Goal: Find specific page/section: Find specific page/section

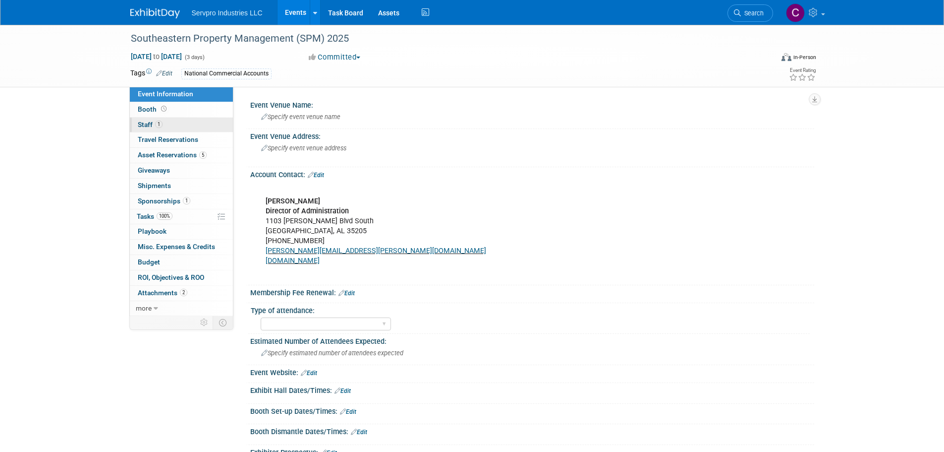
click at [145, 124] on span "Staff 1" at bounding box center [150, 124] width 25 height 8
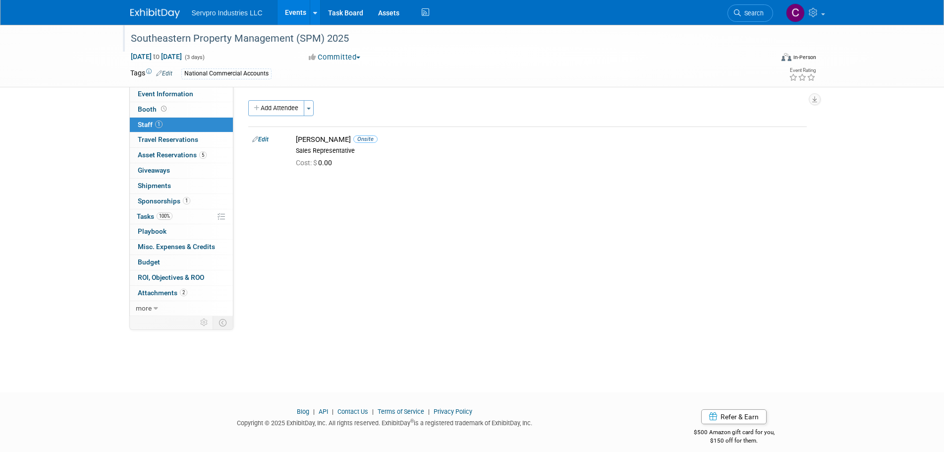
drag, startPoint x: 350, startPoint y: 36, endPoint x: 128, endPoint y: 41, distance: 221.6
click at [128, 41] on div "Southeastern Property Management (SPM) 2025" at bounding box center [442, 39] width 631 height 18
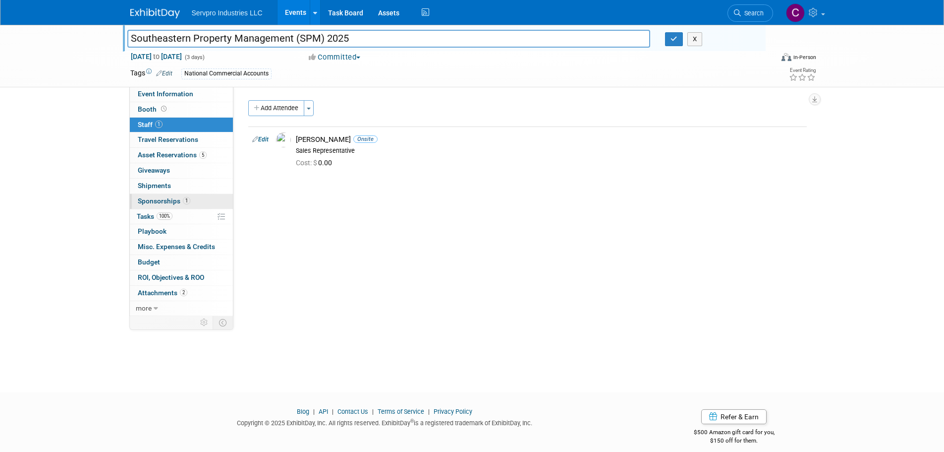
click at [152, 198] on span "Sponsorships 1" at bounding box center [164, 201] width 53 height 8
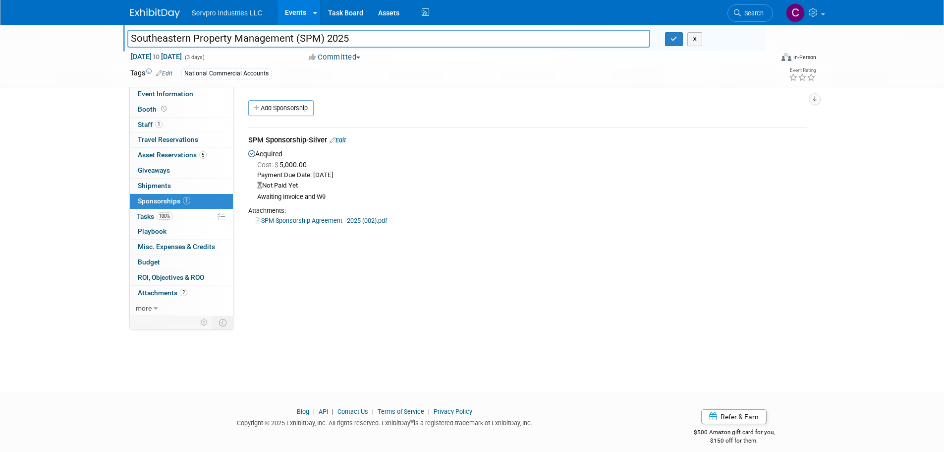
click at [306, 220] on link "SPM Sponsorship Agreement - 2025 (002).pdf" at bounding box center [321, 220] width 131 height 7
click at [252, 45] on input "Southeastern Property Management (SPM) 2025" at bounding box center [388, 38] width 523 height 17
click at [251, 44] on input "Southeastern Property Management (SPM) 2025" at bounding box center [388, 38] width 523 height 17
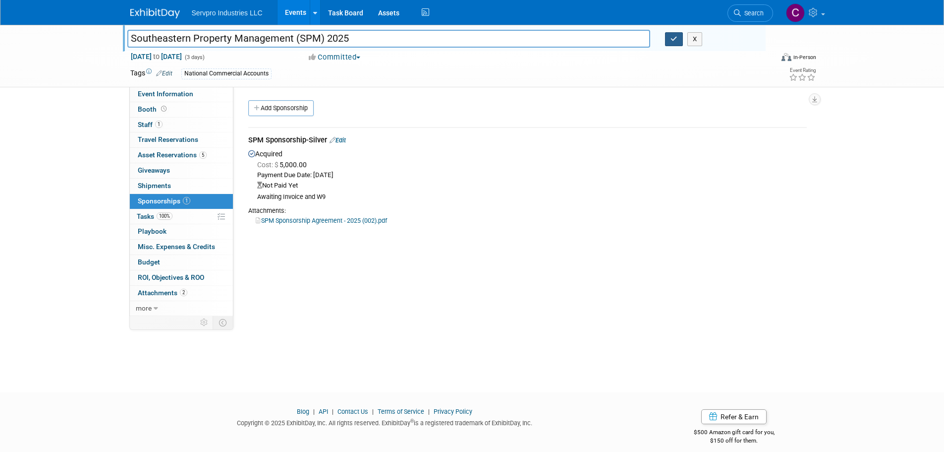
click at [666, 38] on button "button" at bounding box center [674, 39] width 18 height 14
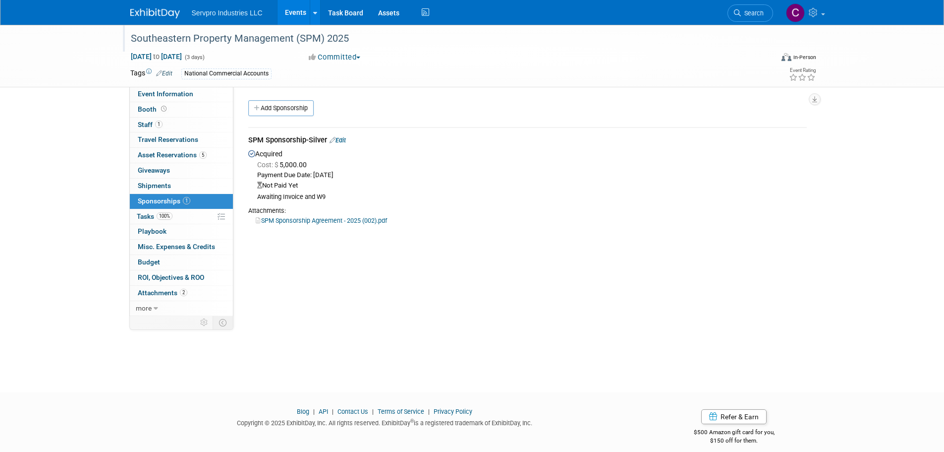
click at [199, 36] on div "Southeastern Property Management (SPM) 2025" at bounding box center [442, 39] width 631 height 18
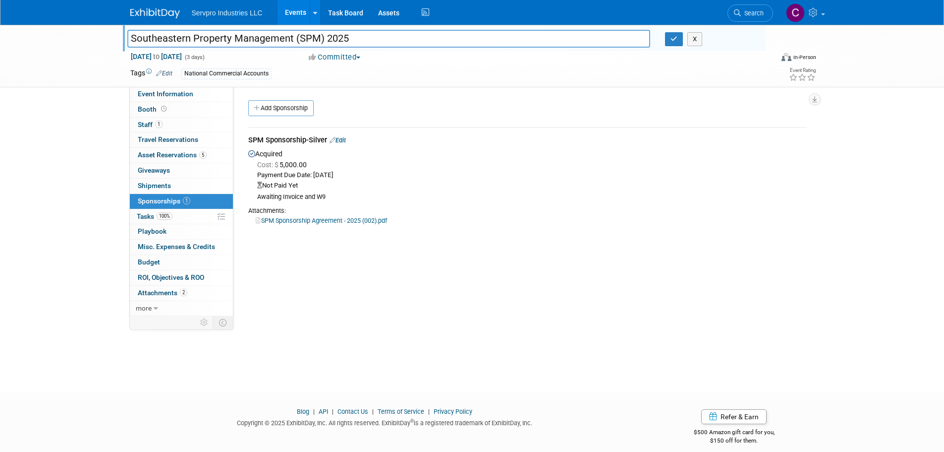
click at [199, 36] on input "Southeastern Property Management (SPM) 2025" at bounding box center [388, 38] width 523 height 17
click at [155, 124] on span "1" at bounding box center [158, 123] width 7 height 7
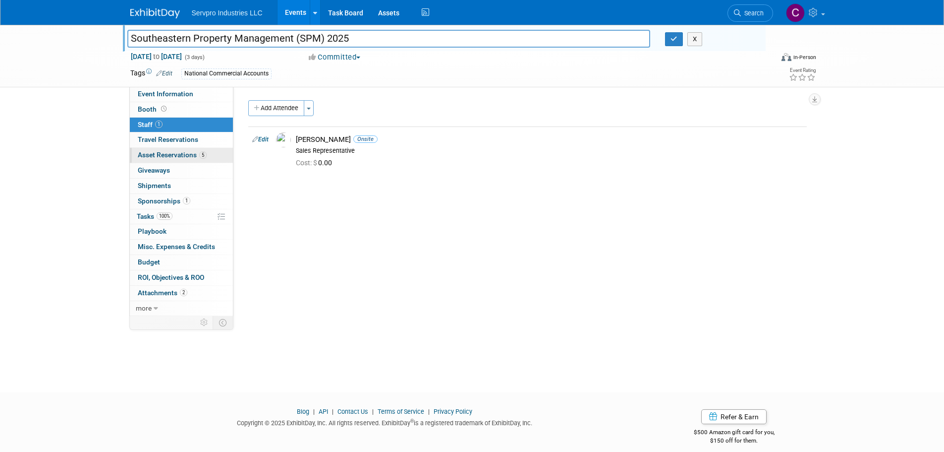
click at [149, 155] on span "Asset Reservations 5" at bounding box center [172, 155] width 69 height 8
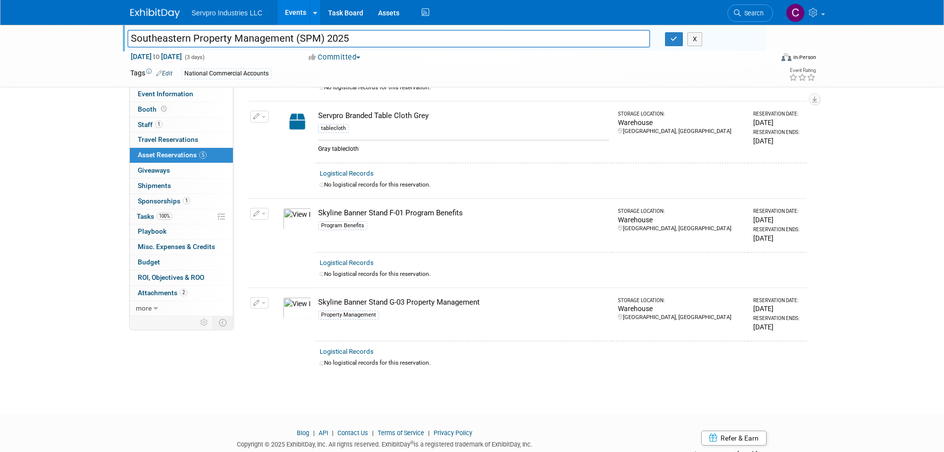
scroll to position [241, 0]
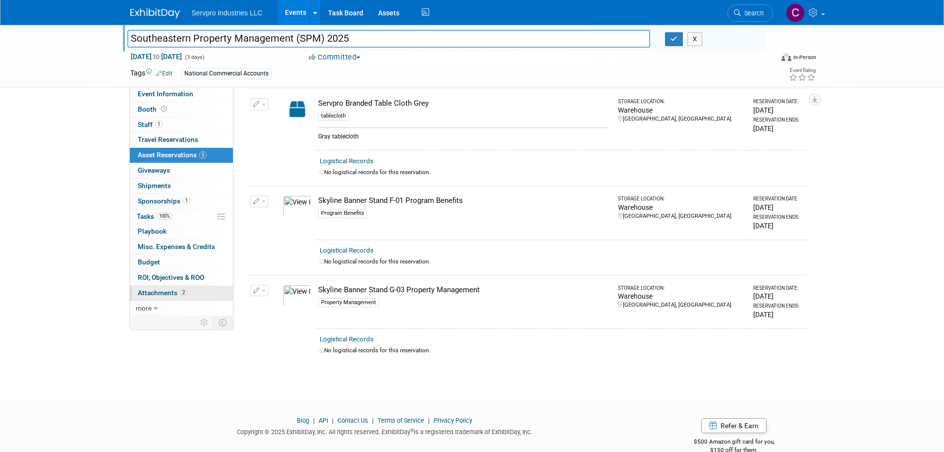
click at [163, 287] on link "2 Attachments 2" at bounding box center [181, 293] width 103 height 15
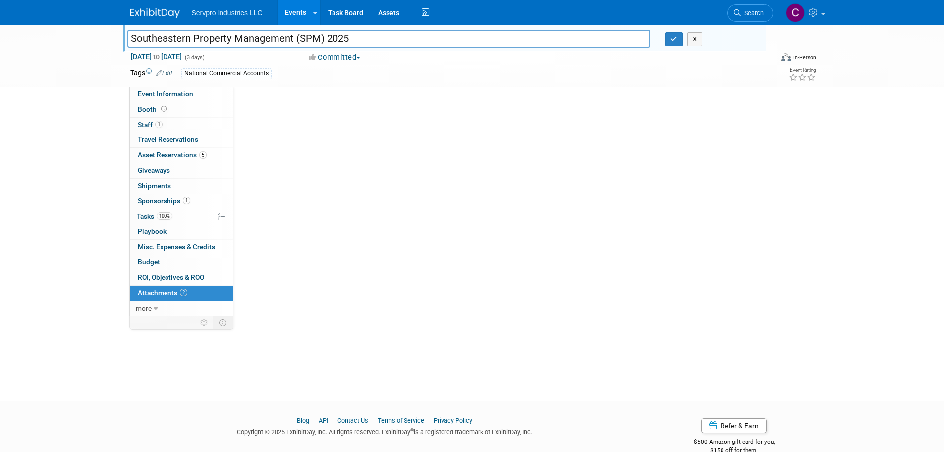
scroll to position [0, 0]
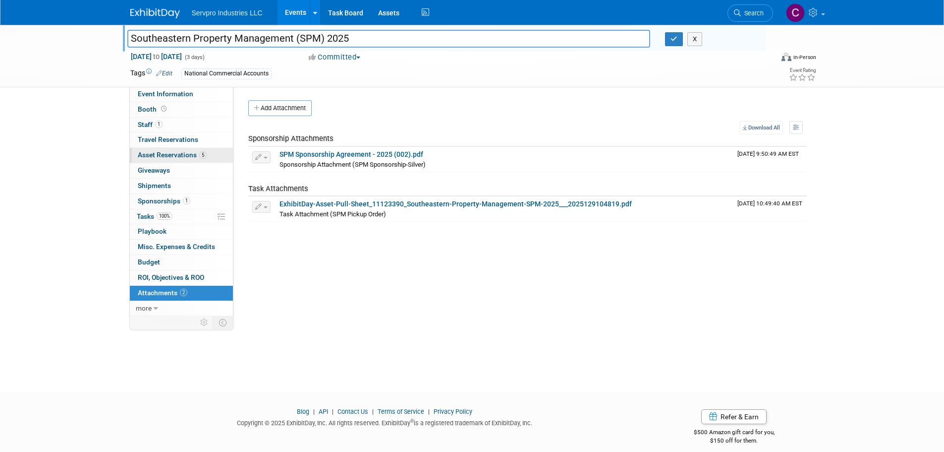
click at [159, 157] on span "Asset Reservations 5" at bounding box center [172, 155] width 69 height 8
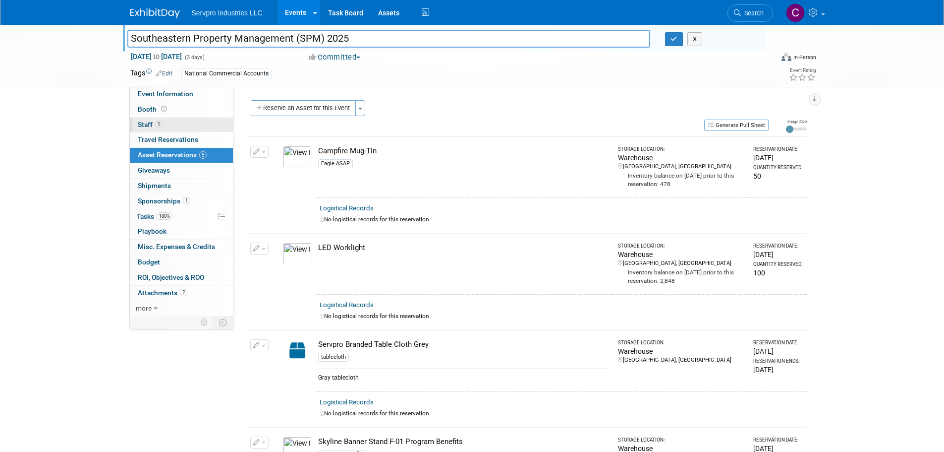
click at [147, 122] on span "Staff 1" at bounding box center [150, 124] width 25 height 8
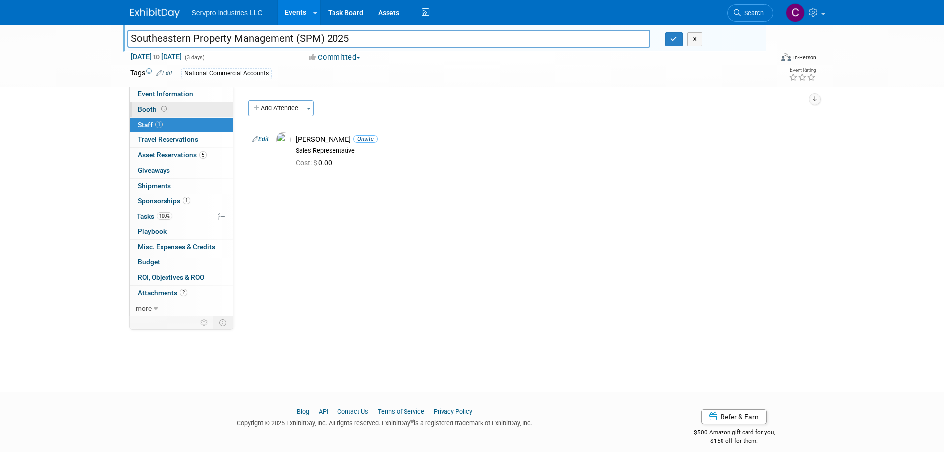
click at [150, 105] on span "Booth" at bounding box center [153, 109] width 31 height 8
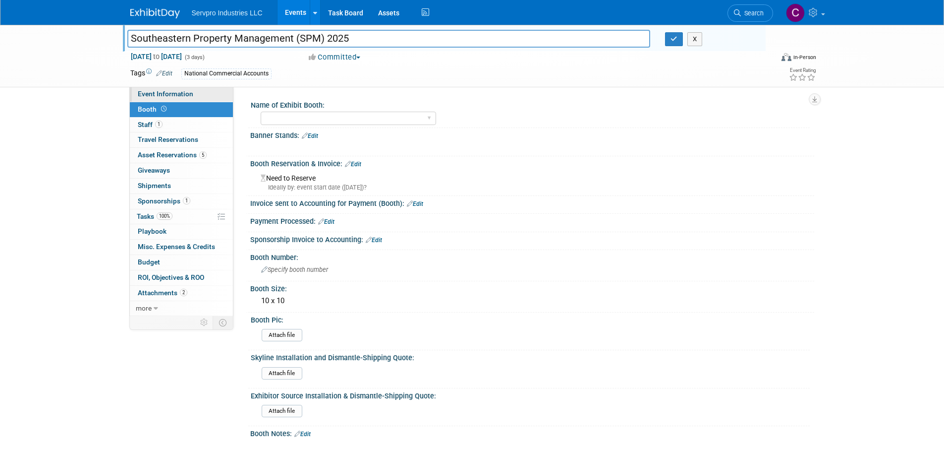
click at [152, 93] on span "Event Information" at bounding box center [166, 94] width 56 height 8
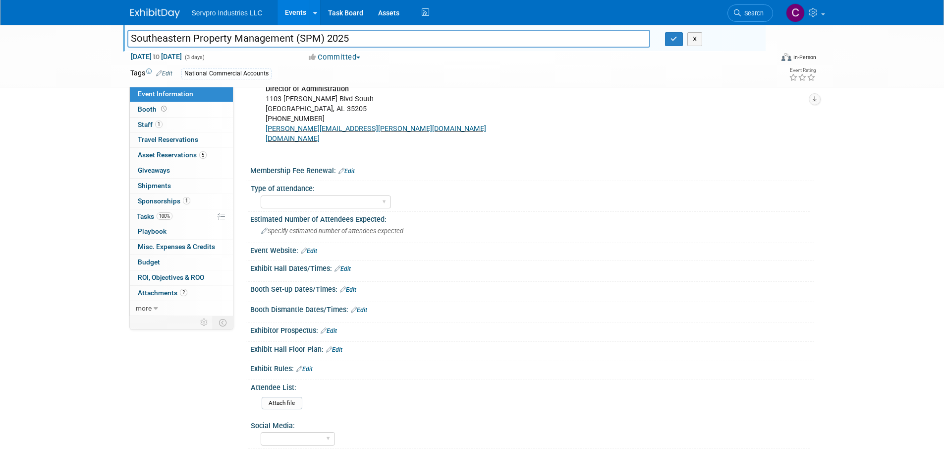
scroll to position [159, 0]
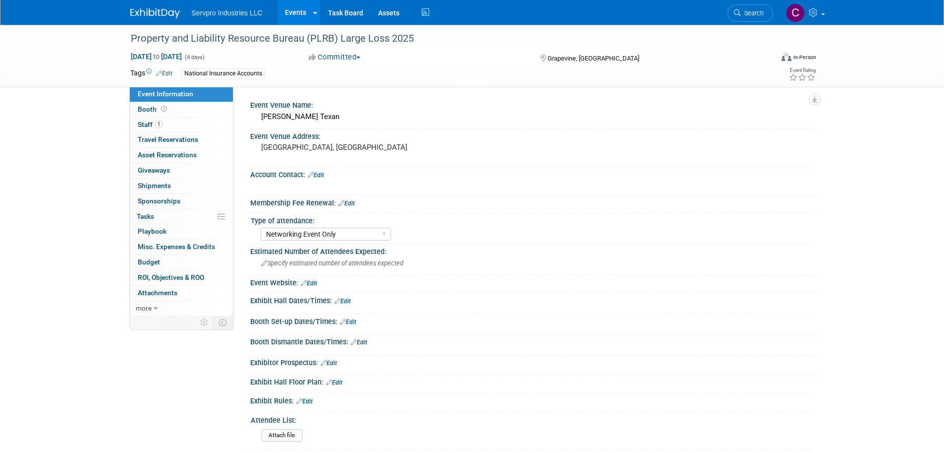
select select "Networking Event Only"
click at [148, 123] on span "Staff 1" at bounding box center [150, 124] width 25 height 8
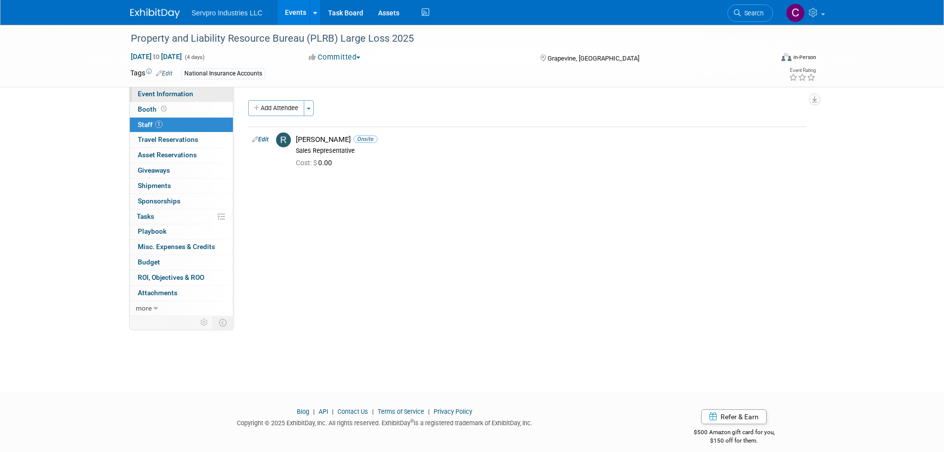
click at [155, 94] on span "Event Information" at bounding box center [166, 94] width 56 height 8
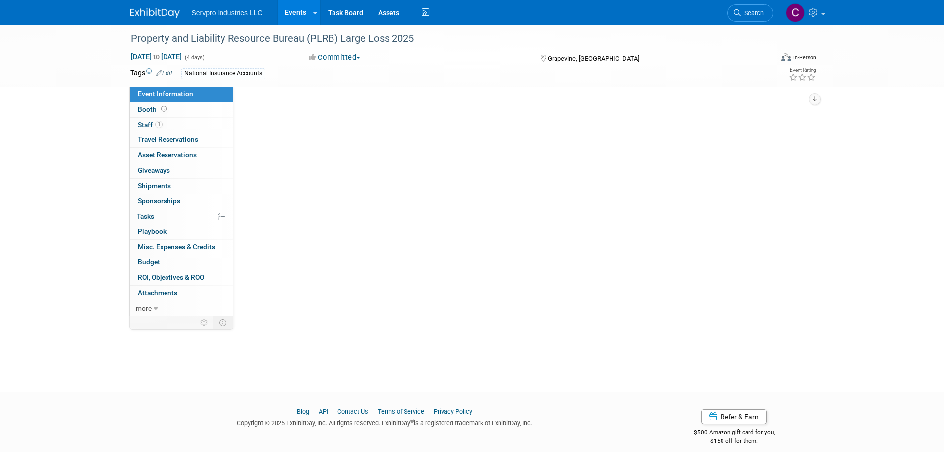
select select "Networking Event Only"
